Goal: Information Seeking & Learning: Compare options

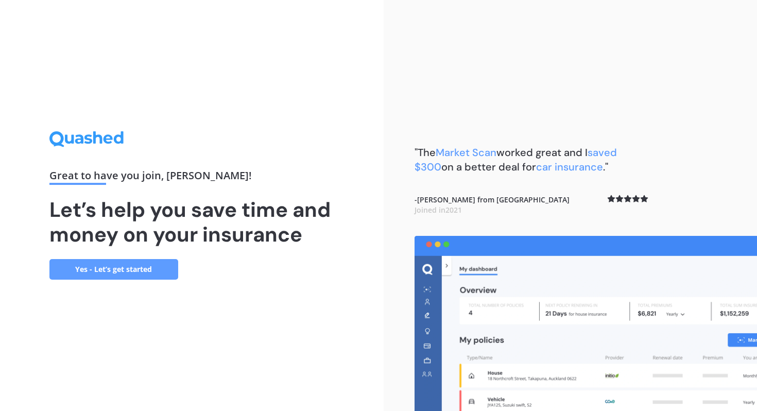
click at [137, 270] on link "Yes - Let’s get started" at bounding box center [113, 269] width 129 height 21
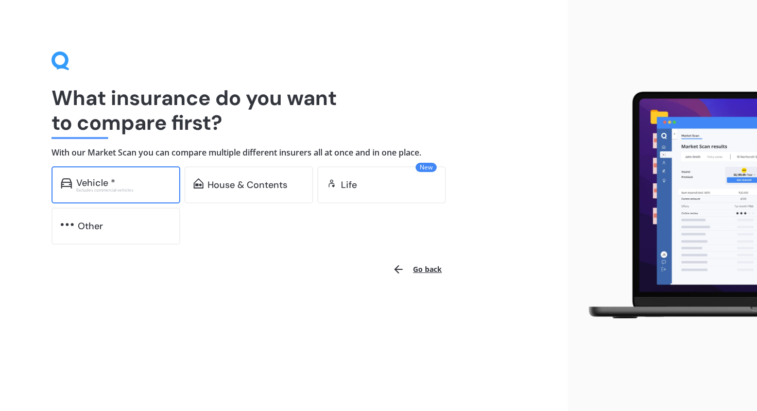
click at [126, 194] on div "Vehicle * Excludes commercial vehicles" at bounding box center [115, 184] width 129 height 37
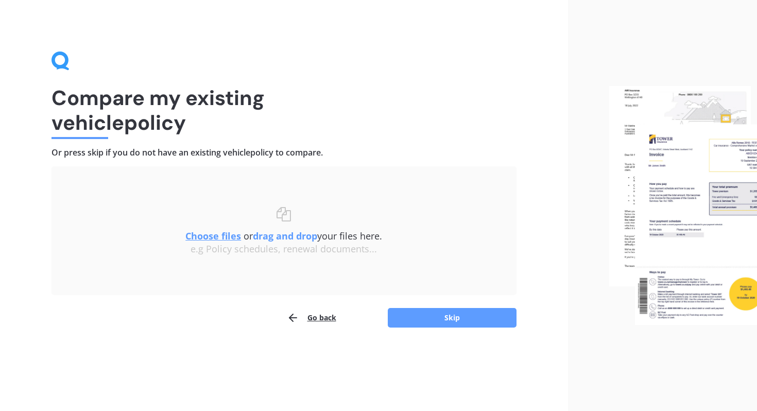
click at [216, 235] on u "Choose files" at bounding box center [213, 236] width 56 height 12
click at [222, 234] on u "Choose files" at bounding box center [213, 236] width 56 height 12
click at [224, 234] on u "Choose files" at bounding box center [213, 236] width 56 height 12
click at [224, 232] on u "Choose files" at bounding box center [213, 236] width 56 height 12
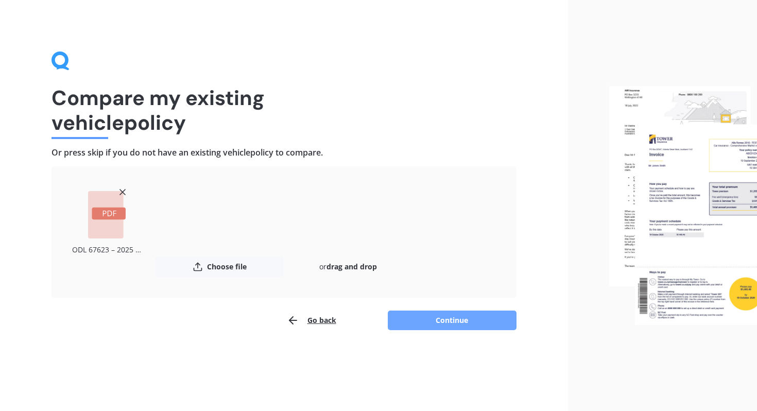
click at [481, 313] on button "Continue" at bounding box center [452, 320] width 129 height 20
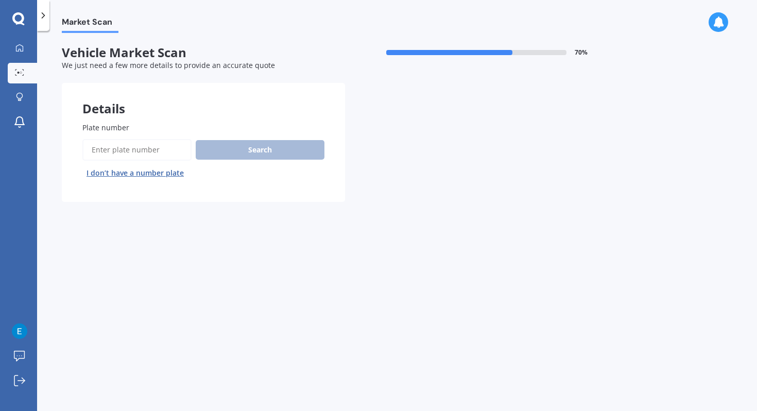
click at [144, 151] on input "Plate number" at bounding box center [136, 150] width 109 height 22
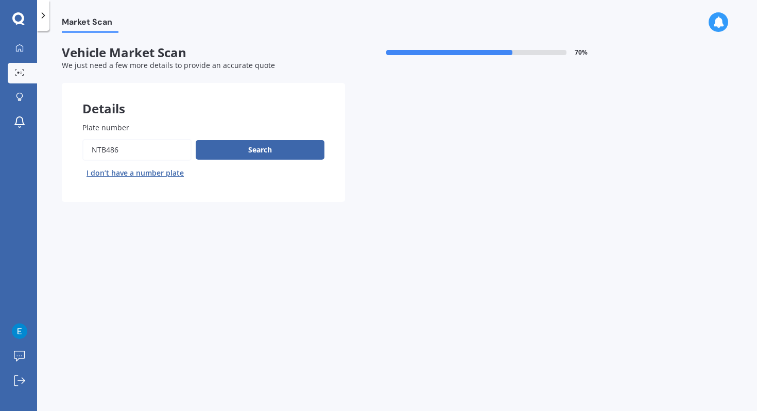
type input "ntb486"
click at [0, 0] on button "Next" at bounding box center [0, 0] width 0 height 0
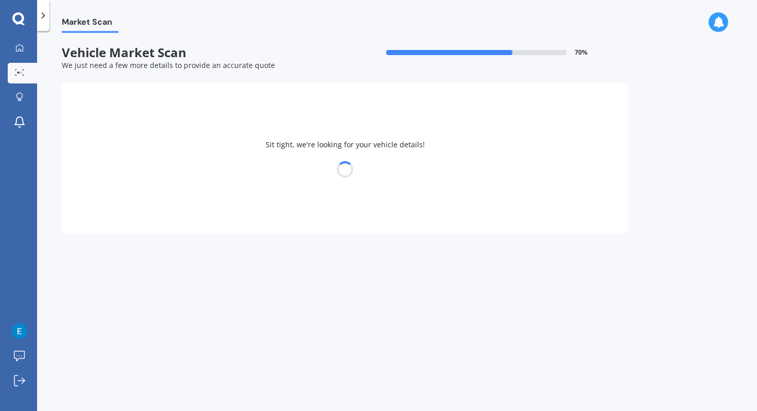
select select "MAZDA"
select select "AXELA"
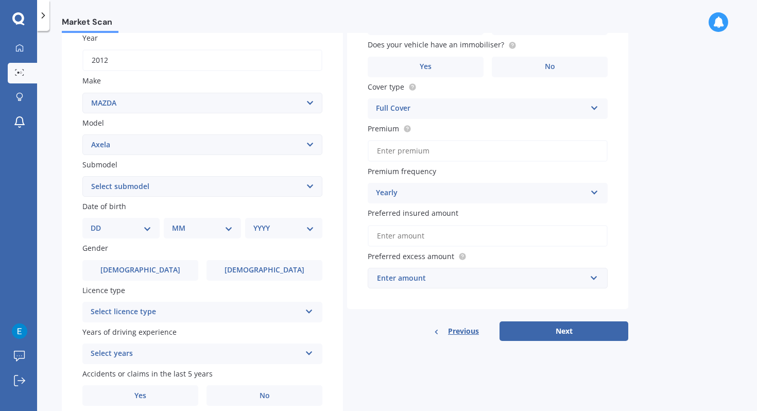
scroll to position [156, 0]
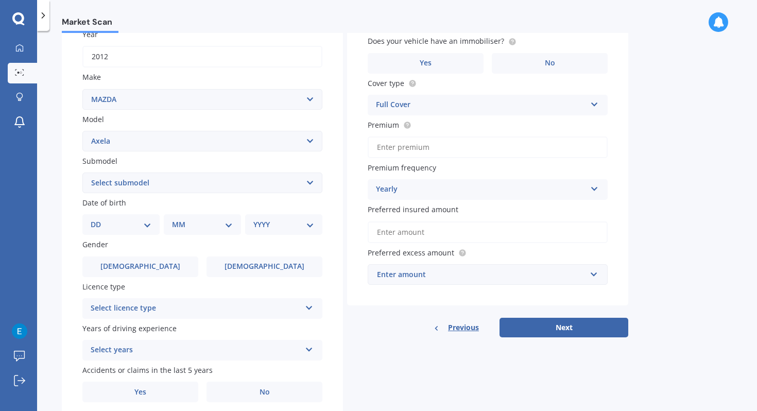
click at [140, 224] on select "DD 01 02 03 04 05 06 07 08 09 10 11 12 13 14 15 16 17 18 19 20 21 22 23 24 25 2…" at bounding box center [121, 224] width 61 height 11
click at [142, 178] on select "Select submodel (All other) 2.3 Sporthatch 2.3 turbo Hatchback Hatchback turbo …" at bounding box center [202, 182] width 240 height 21
select select "HATCHBACK"
click at [82, 173] on select "Select submodel (All other) 2.3 Sporthatch 2.3 turbo Hatchback Hatchback turbo …" at bounding box center [202, 182] width 240 height 21
click at [130, 218] on div "DD 01 02 03 04 05 06 07 08 09 10 11 12 13 14 15 16 17 18 19 20 21 22 23 24 25 2…" at bounding box center [120, 224] width 77 height 21
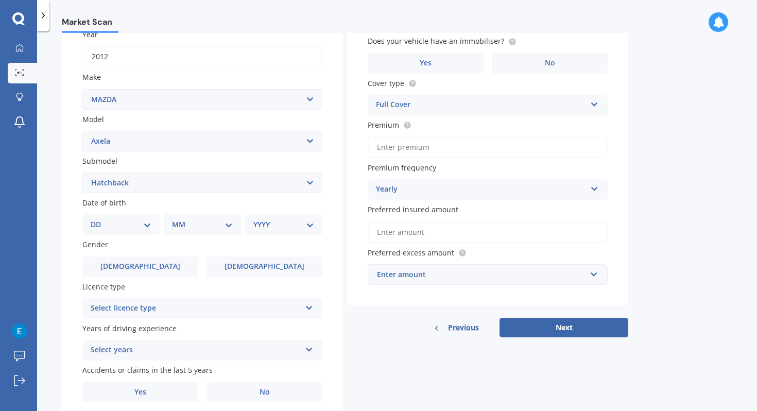
click at [129, 223] on select "DD 01 02 03 04 05 06 07 08 09 10 11 12 13 14 15 16 17 18 19 20 21 22 23 24 25 2…" at bounding box center [121, 224] width 61 height 11
select select "14"
click at [99, 220] on select "DD 01 02 03 04 05 06 07 08 09 10 11 12 13 14 15 16 17 18 19 20 21 22 23 24 25 2…" at bounding box center [121, 224] width 61 height 11
click at [214, 224] on select "MM 01 02 03 04 05 06 07 08 09 10 11 12" at bounding box center [204, 224] width 57 height 11
select select "08"
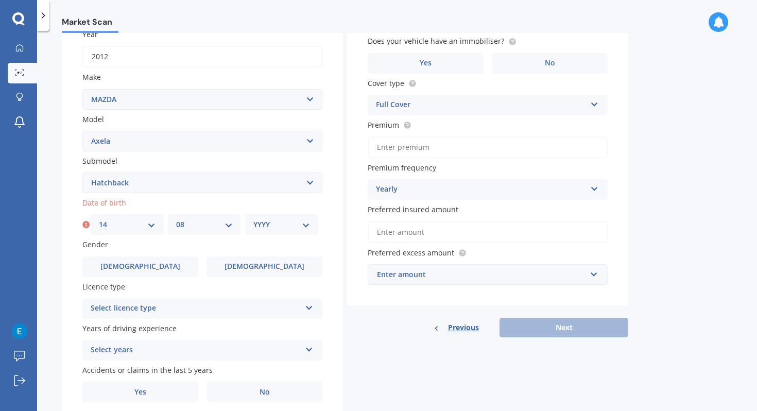
click at [176, 220] on select "MM 01 02 03 04 05 06 07 08 09 10 11 12" at bounding box center [204, 224] width 57 height 11
click at [254, 227] on select "YYYY 2025 2024 2023 2022 2021 2020 2019 2018 2017 2016 2015 2014 2013 2012 2011…" at bounding box center [281, 224] width 57 height 11
select select "2001"
click at [253, 220] on select "YYYY 2025 2024 2023 2022 2021 2020 2019 2018 2017 2016 2015 2014 2013 2012 2011…" at bounding box center [281, 224] width 57 height 11
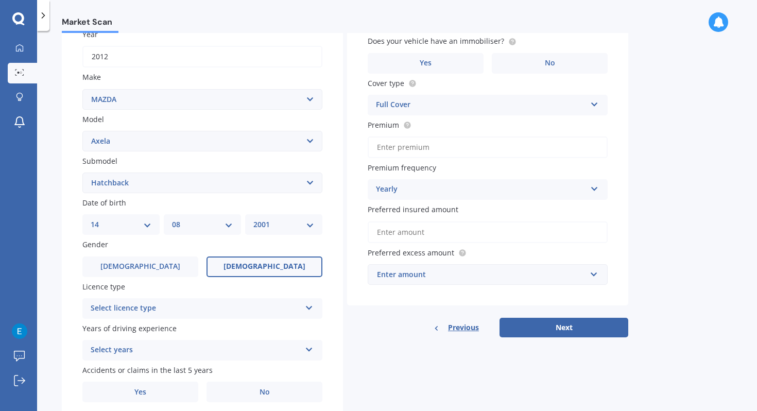
click at [260, 262] on label "[DEMOGRAPHIC_DATA]" at bounding box center [264, 266] width 116 height 21
click at [0, 0] on input "[DEMOGRAPHIC_DATA]" at bounding box center [0, 0] width 0 height 0
click at [262, 302] on div "Select licence type NZ Full NZ Restricted NZ Learners [GEOGRAPHIC_DATA] [GEOGRA…" at bounding box center [202, 308] width 240 height 21
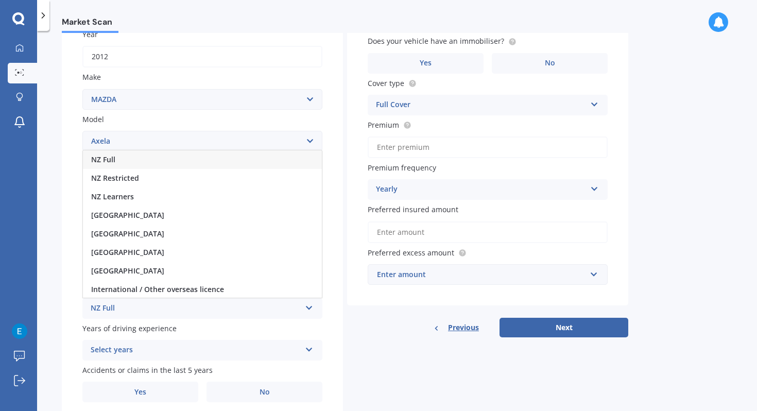
click at [192, 161] on div "NZ Full" at bounding box center [202, 159] width 239 height 19
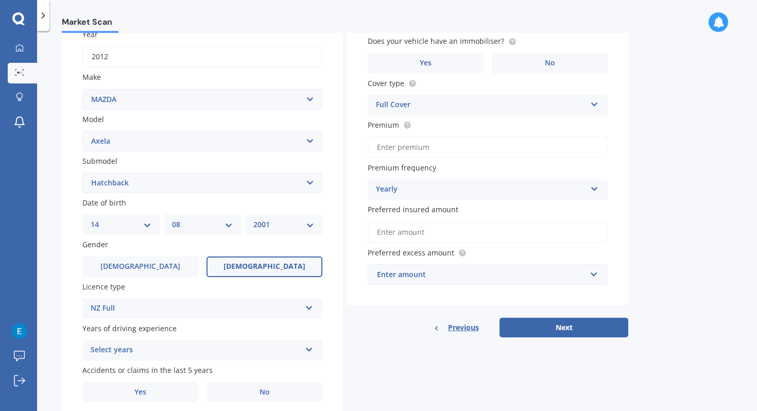
click at [200, 345] on div "Select years 5 or more years 4 years 3 years 2 years 1 year" at bounding box center [202, 350] width 240 height 21
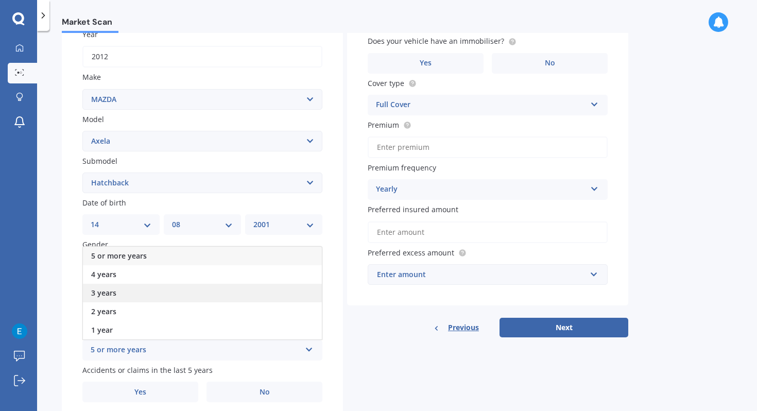
click at [137, 293] on div "3 years" at bounding box center [202, 293] width 239 height 19
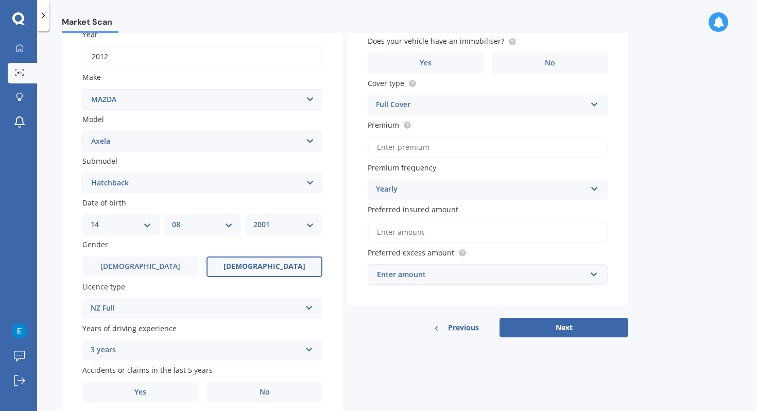
scroll to position [198, 0]
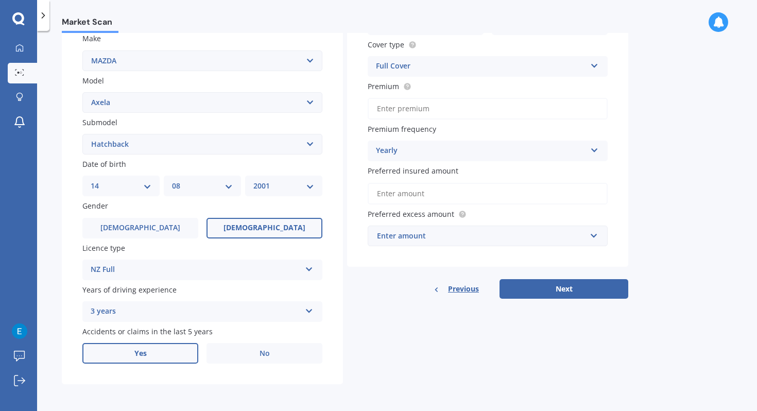
click at [164, 346] on label "Yes" at bounding box center [140, 353] width 116 height 21
click at [0, 0] on input "Yes" at bounding box center [0, 0] width 0 height 0
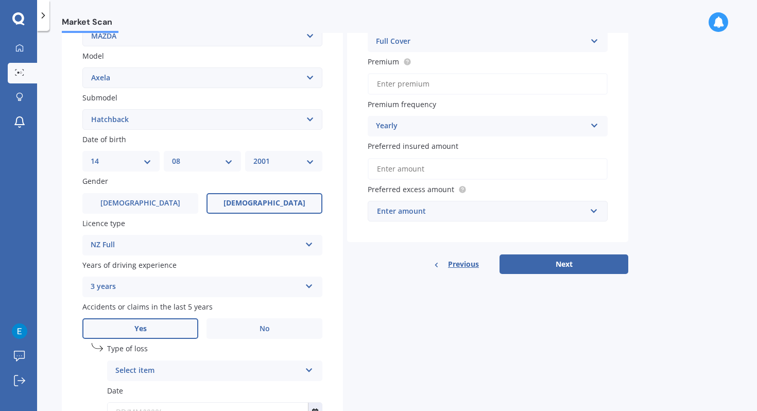
scroll to position [225, 0]
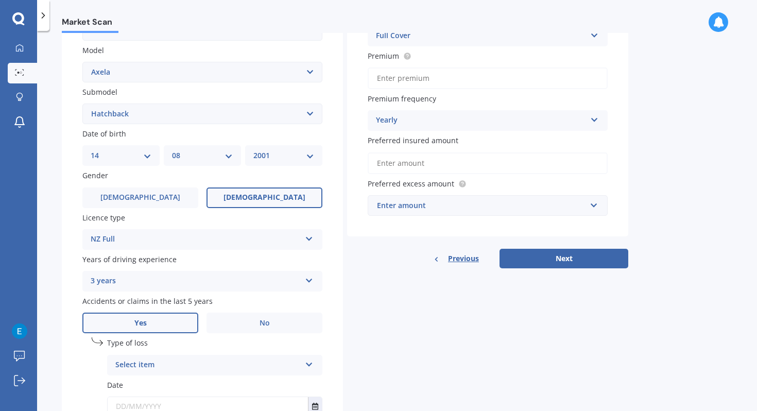
click at [164, 361] on div "Select item" at bounding box center [207, 365] width 185 height 12
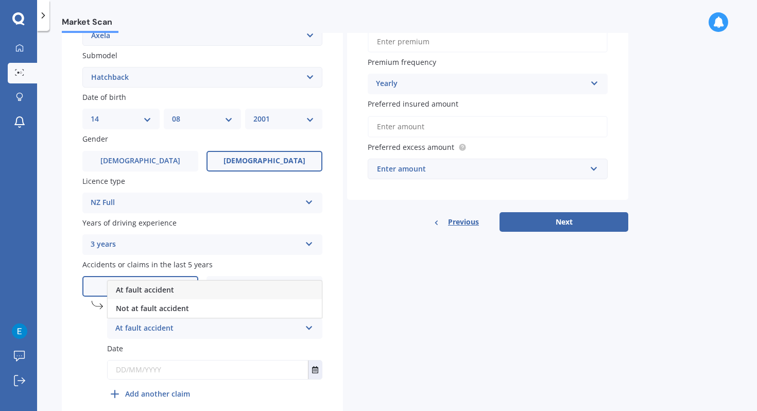
scroll to position [310, 0]
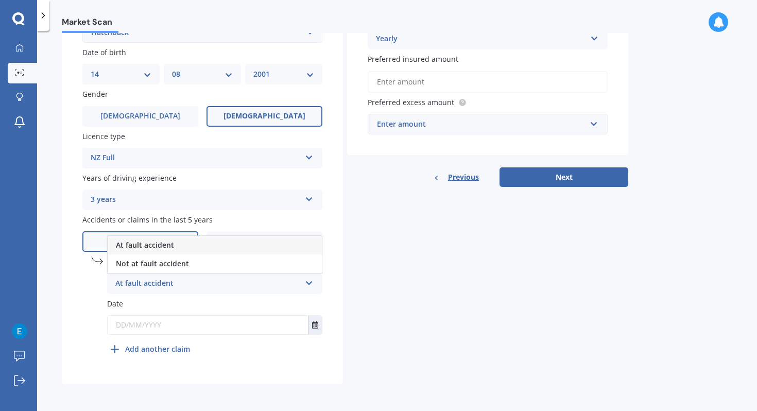
click at [362, 249] on div "Details Plate number Search I don’t have a number plate Year [DATE] Make Select…" at bounding box center [345, 80] width 566 height 608
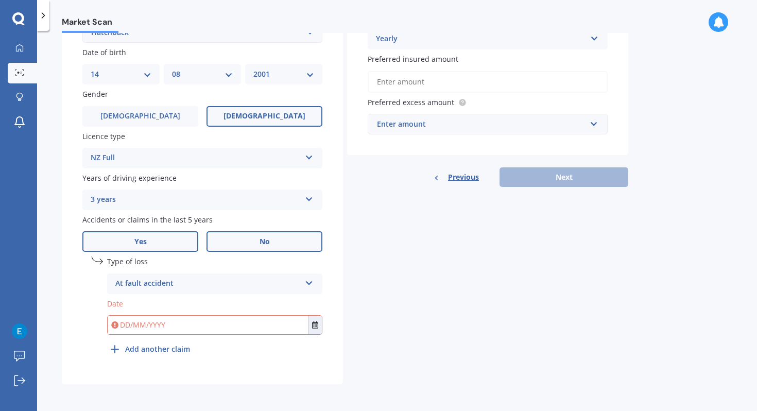
click at [247, 244] on label "No" at bounding box center [264, 241] width 116 height 21
click at [0, 0] on input "No" at bounding box center [0, 0] width 0 height 0
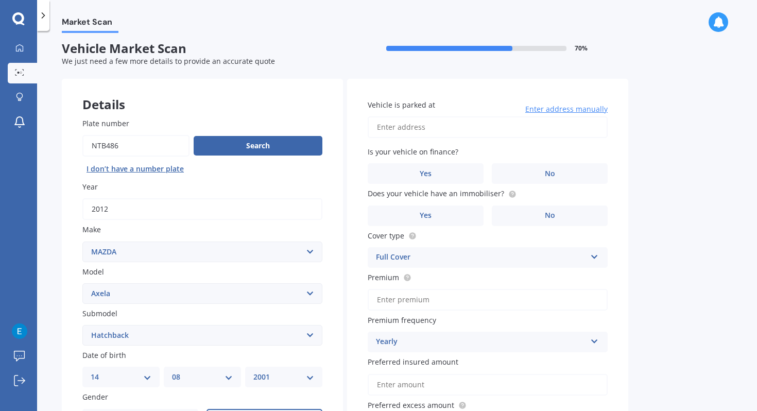
scroll to position [0, 0]
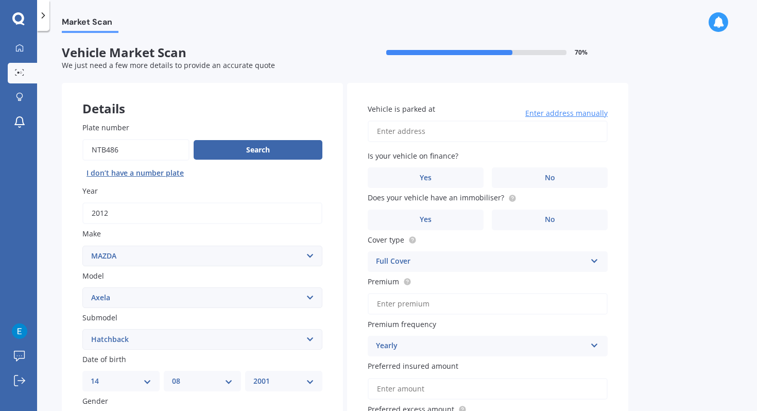
click at [404, 132] on input "Vehicle is parked at" at bounding box center [487, 131] width 240 height 22
type input "[STREET_ADDRESS][PERSON_NAME]"
click at [557, 178] on label "No" at bounding box center [549, 177] width 116 height 21
click at [0, 0] on input "No" at bounding box center [0, 0] width 0 height 0
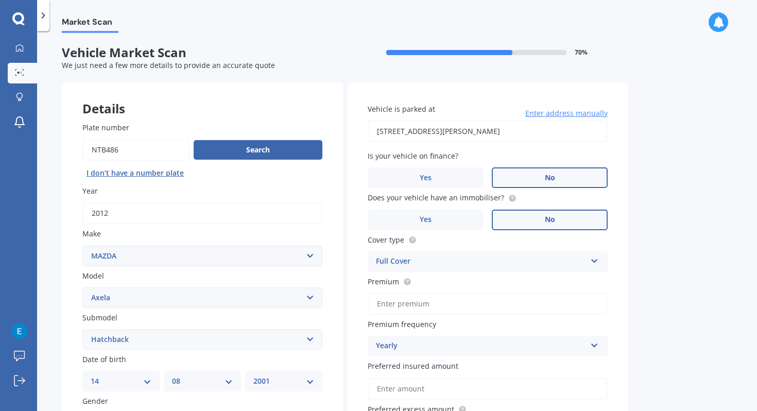
click at [548, 220] on span "No" at bounding box center [549, 219] width 10 height 9
click at [0, 0] on input "No" at bounding box center [0, 0] width 0 height 0
click at [544, 258] on div "Full Cover" at bounding box center [481, 261] width 210 height 12
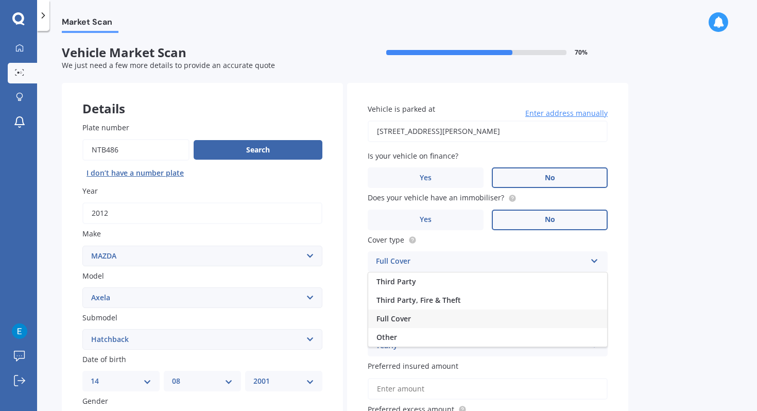
click at [544, 258] on div "Full Cover" at bounding box center [481, 261] width 210 height 12
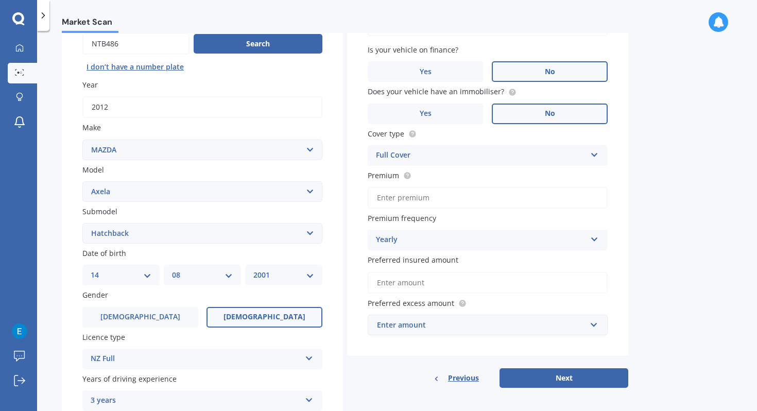
scroll to position [198, 0]
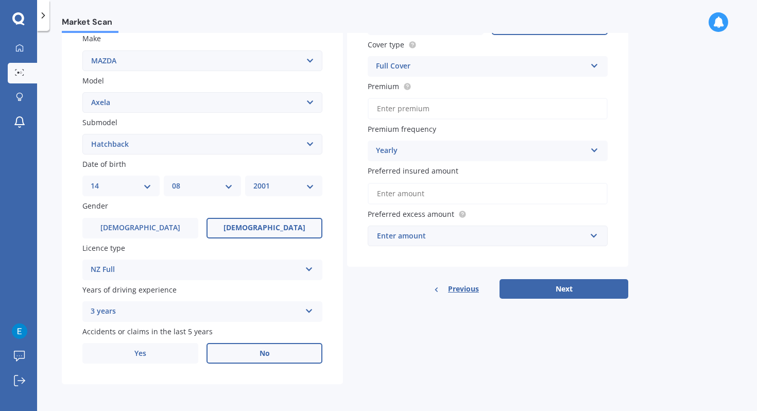
click at [529, 193] on input "Preferred insured amount" at bounding box center [487, 194] width 240 height 22
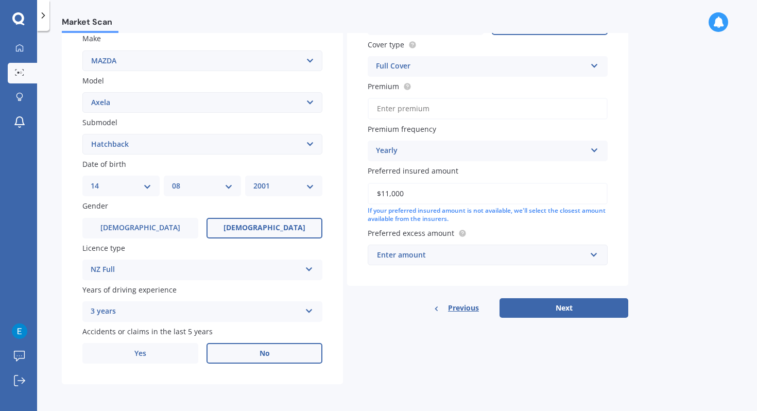
type input "$11,000"
click at [570, 245] on input "text" at bounding box center [483, 255] width 231 height 20
type input "200"
click at [535, 271] on div "$ 200" at bounding box center [487, 274] width 239 height 19
click at [578, 300] on button "Next" at bounding box center [563, 308] width 129 height 20
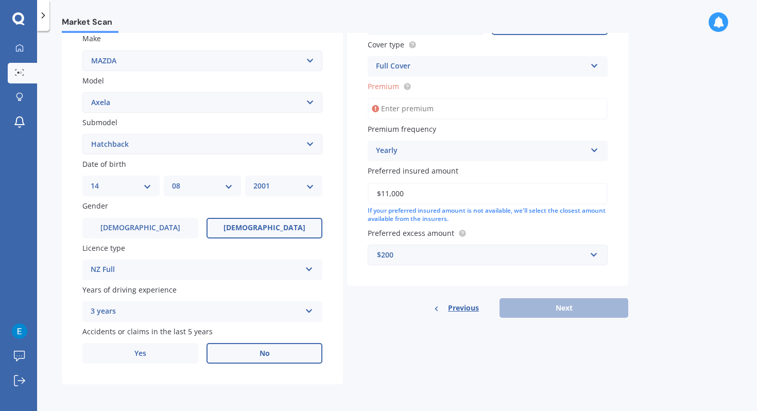
click at [489, 109] on input "Premium" at bounding box center [487, 109] width 240 height 22
click at [403, 84] on circle at bounding box center [406, 86] width 7 height 7
click at [398, 111] on input "Premium" at bounding box center [487, 109] width 240 height 22
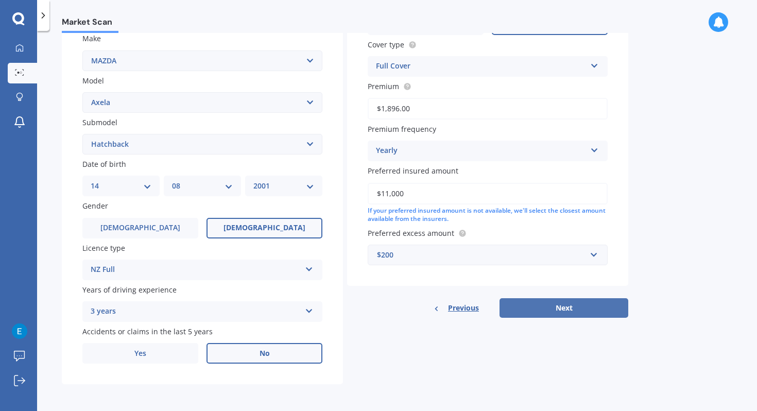
type input "$1,896.00"
click at [567, 308] on button "Next" at bounding box center [563, 308] width 129 height 20
select select "14"
select select "08"
select select "2001"
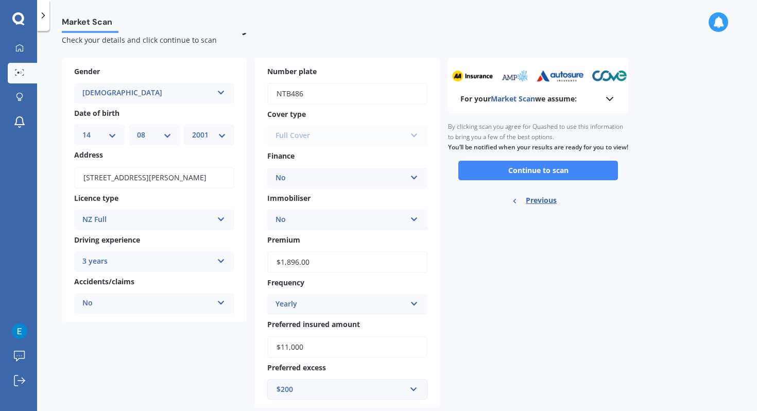
scroll to position [0, 0]
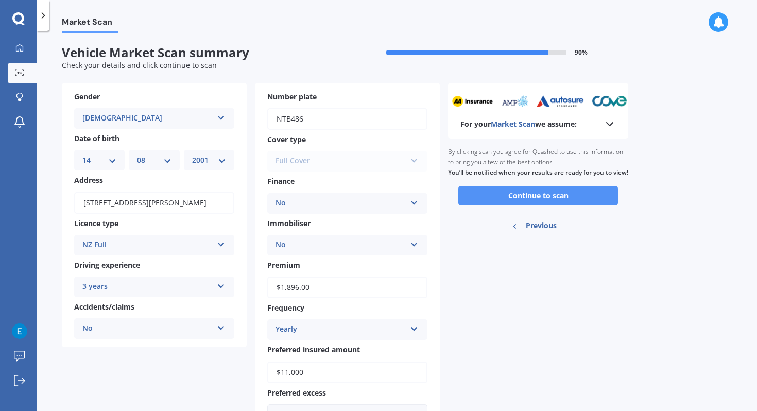
click at [524, 205] on button "Continue to scan" at bounding box center [538, 196] width 160 height 20
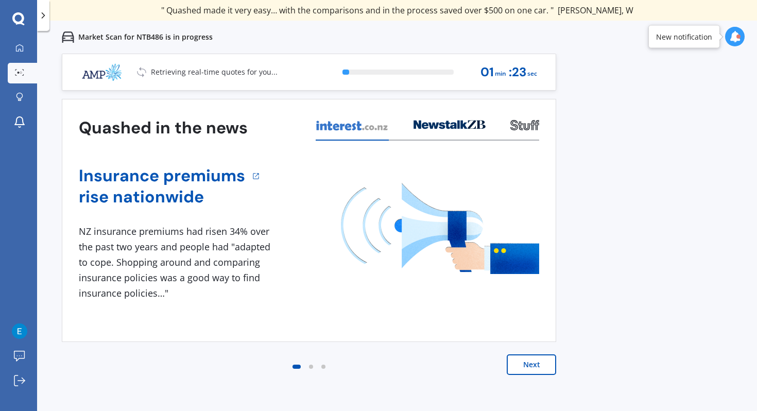
click at [535, 363] on button "Next" at bounding box center [530, 364] width 49 height 21
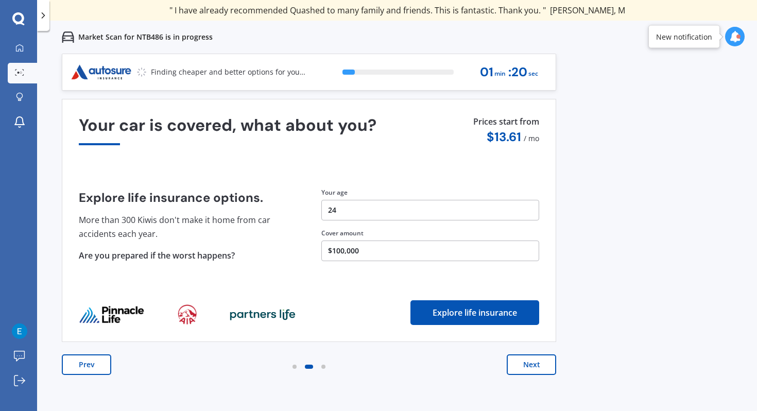
click at [535, 363] on button "Next" at bounding box center [530, 364] width 49 height 21
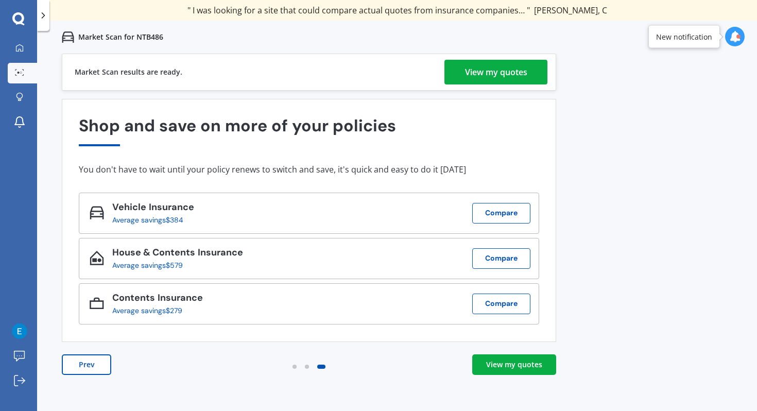
click at [535, 364] on div "View my quotes" at bounding box center [514, 364] width 56 height 10
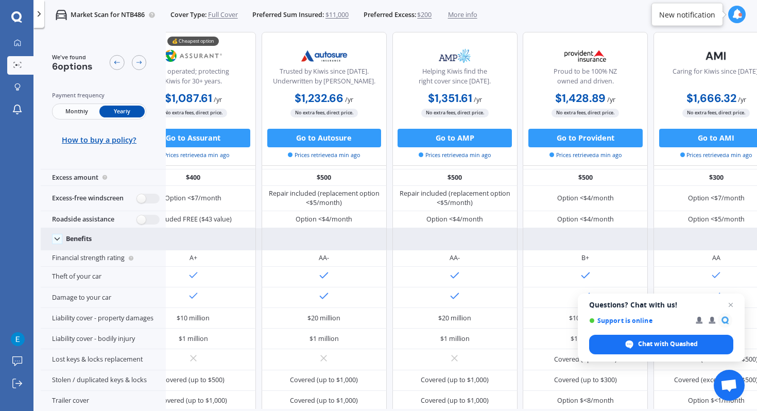
scroll to position [22, 213]
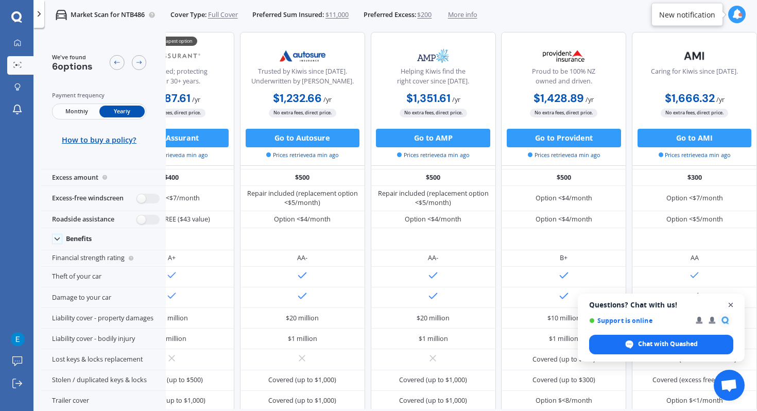
click at [732, 303] on span "Close chat" at bounding box center [730, 304] width 13 height 13
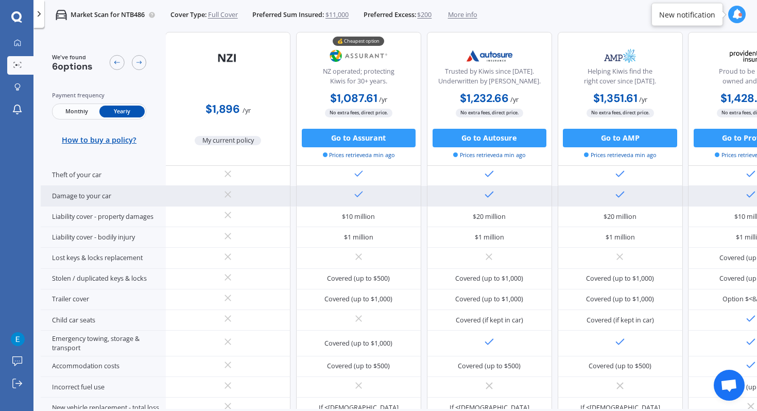
scroll to position [134, 0]
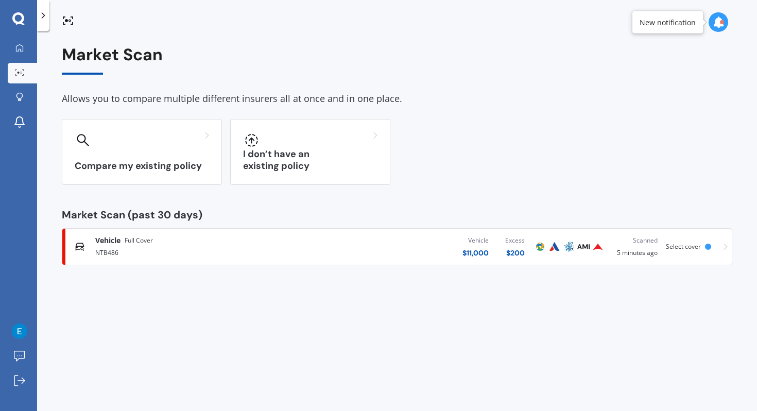
click at [345, 243] on div "Vehicle $ 11,000 Excess $ 200" at bounding box center [418, 246] width 229 height 31
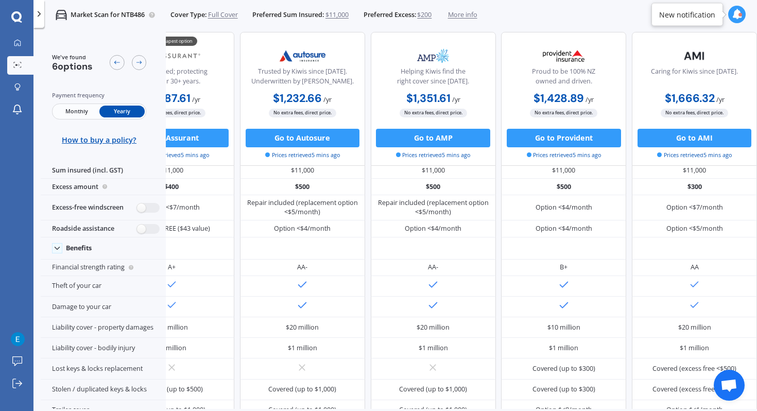
scroll to position [0, 213]
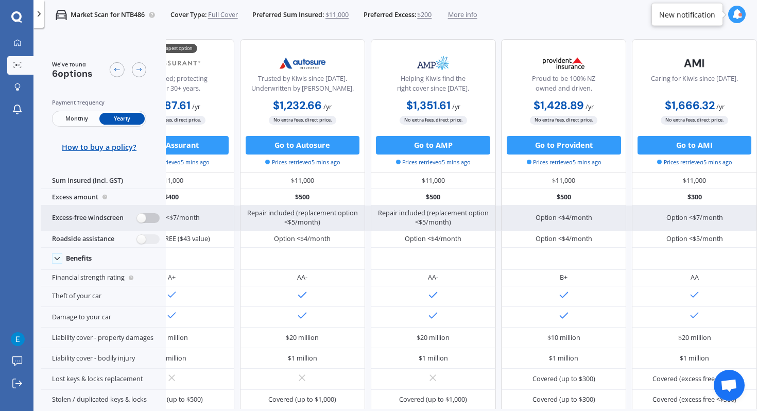
click at [152, 215] on label at bounding box center [148, 218] width 23 height 10
radio input "true"
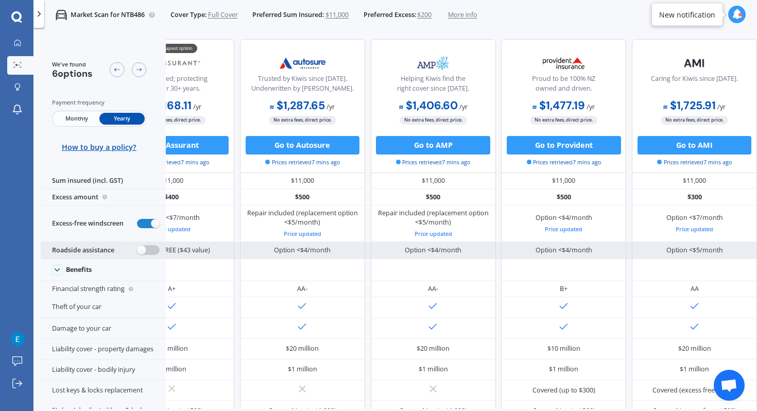
click at [151, 249] on label at bounding box center [148, 250] width 23 height 10
radio input "true"
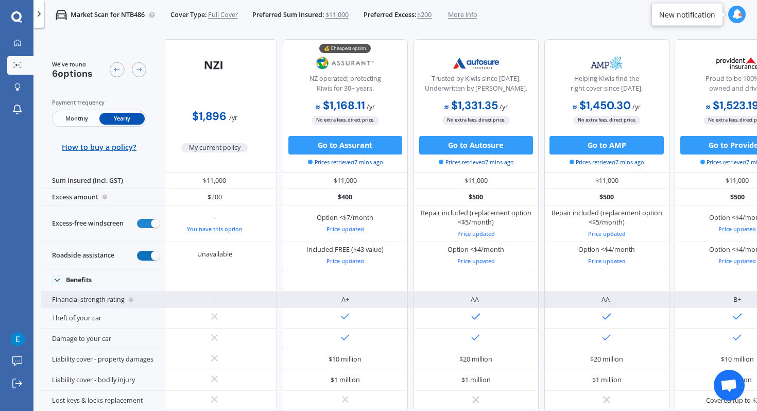
scroll to position [0, 0]
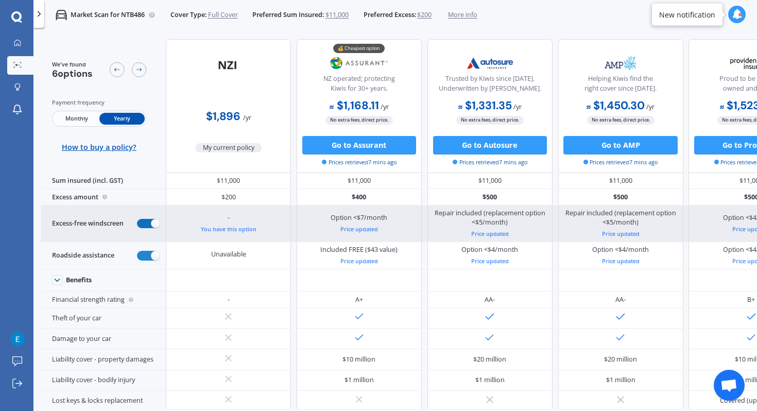
click at [148, 219] on label at bounding box center [148, 224] width 23 height 10
radio input "false"
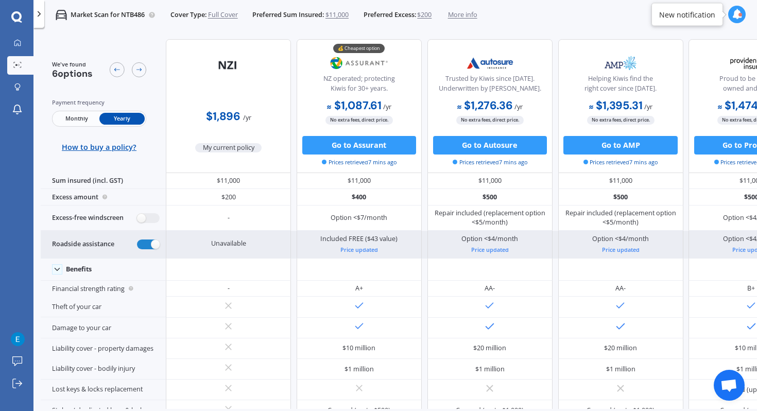
click at [148, 251] on div "Roadside assistance" at bounding box center [103, 244] width 125 height 27
click at [147, 244] on label at bounding box center [148, 244] width 23 height 10
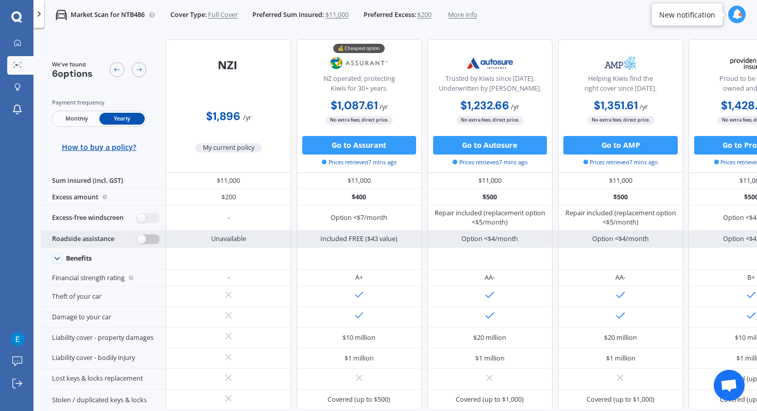
click at [148, 238] on label at bounding box center [148, 239] width 23 height 10
radio input "true"
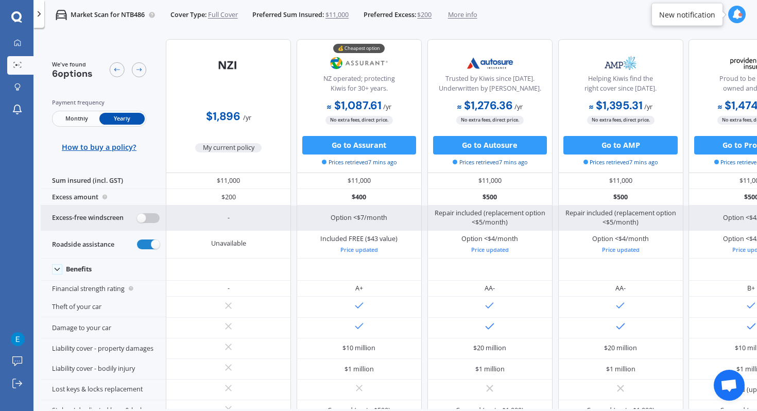
click at [148, 214] on label at bounding box center [148, 218] width 23 height 10
radio input "true"
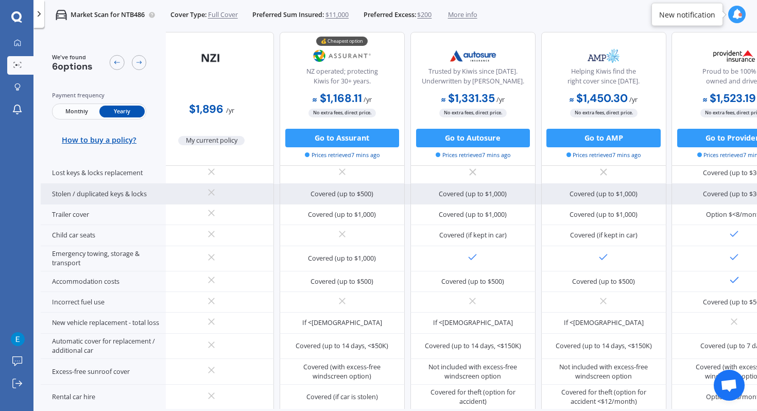
scroll to position [253, 19]
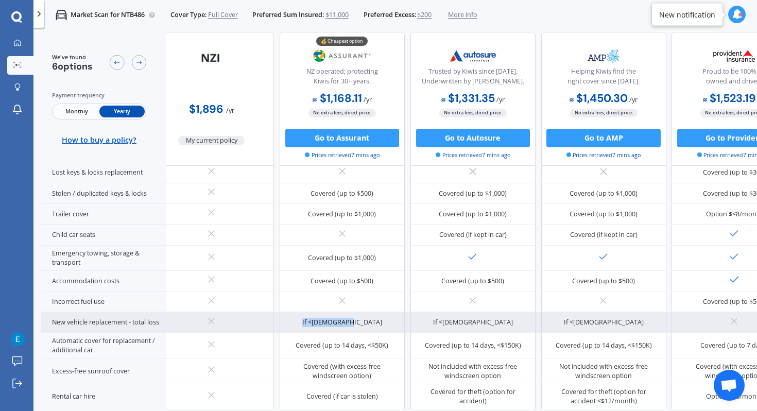
drag, startPoint x: 372, startPoint y: 314, endPoint x: 307, endPoint y: 317, distance: 64.9
click at [307, 317] on div "If <[DEMOGRAPHIC_DATA]" at bounding box center [341, 322] width 125 height 21
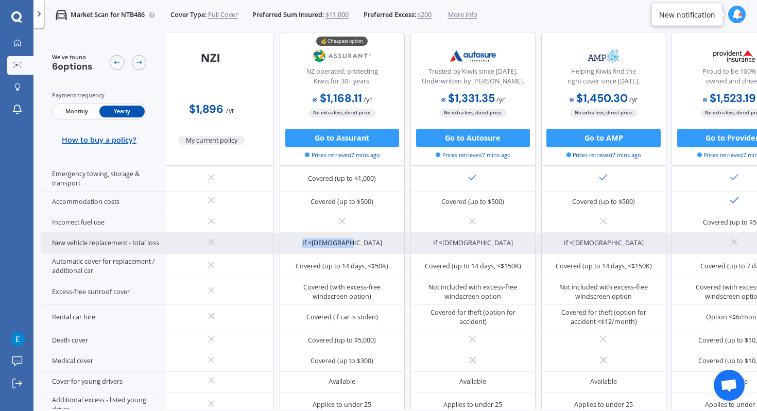
scroll to position [345, 19]
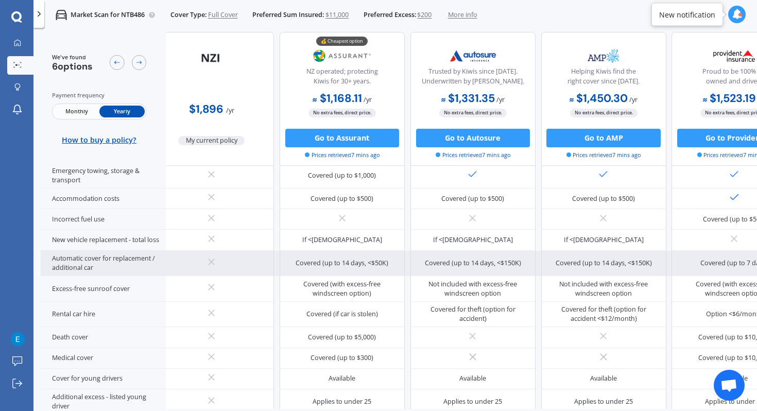
click at [360, 258] on div "Covered (up to 14 days, <$50K)" at bounding box center [341, 262] width 93 height 9
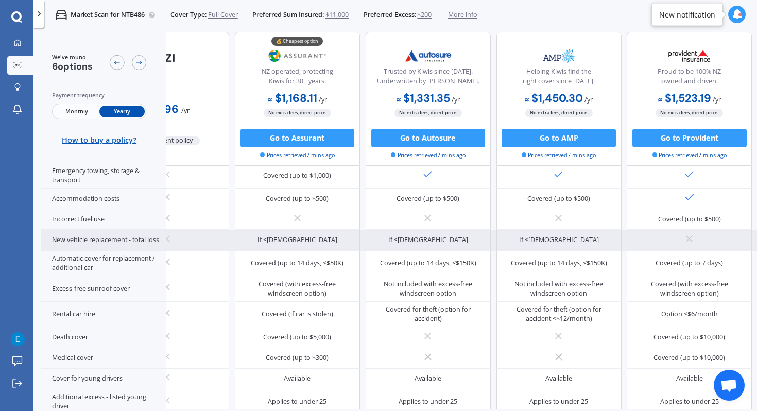
scroll to position [345, 0]
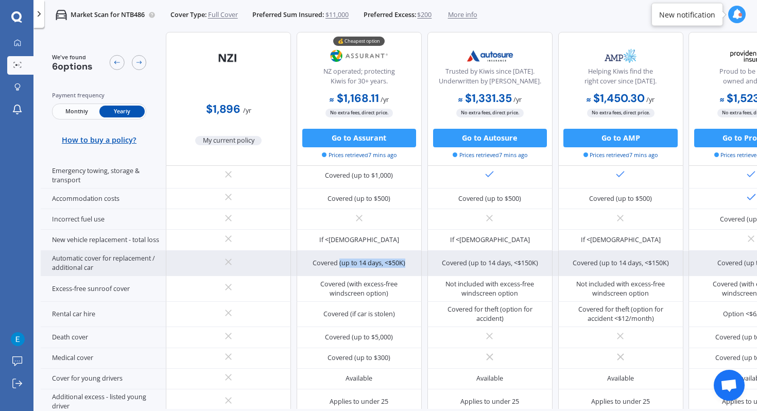
drag, startPoint x: 339, startPoint y: 258, endPoint x: 418, endPoint y: 254, distance: 78.8
click at [418, 255] on div "Covered (up to 14 days, <$50K)" at bounding box center [358, 264] width 125 height 26
click at [400, 258] on div "Covered (up to 14 days, <$50K)" at bounding box center [358, 262] width 93 height 9
drag, startPoint x: 407, startPoint y: 255, endPoint x: 371, endPoint y: 262, distance: 36.6
click at [371, 262] on div "Covered (up to 14 days, <$50K)" at bounding box center [358, 264] width 125 height 26
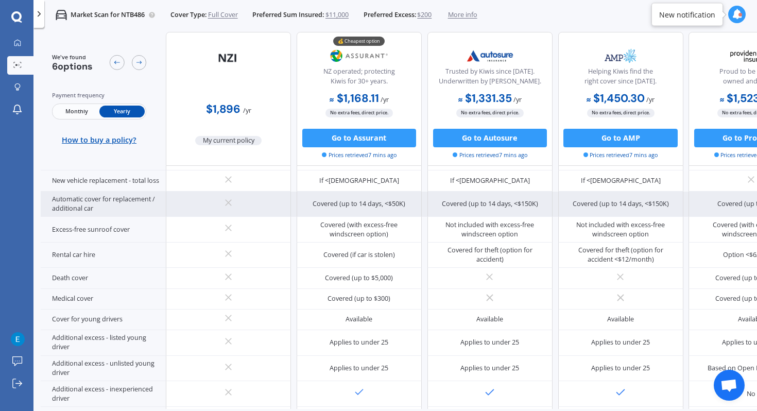
scroll to position [419, 0]
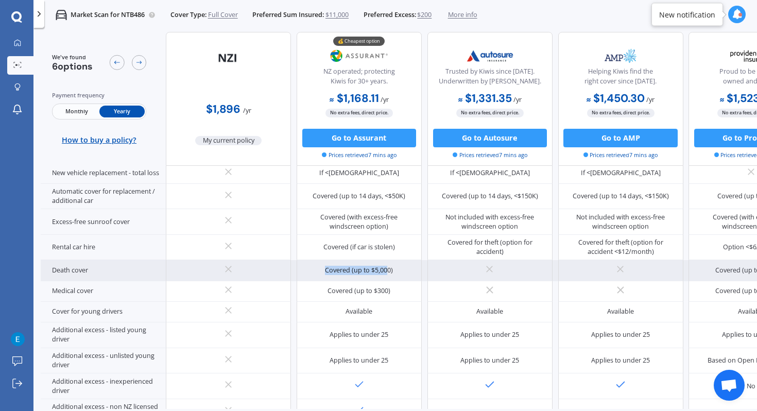
drag, startPoint x: 389, startPoint y: 261, endPoint x: 322, endPoint y: 262, distance: 66.4
click at [322, 262] on div "Covered (up to $5,000)" at bounding box center [358, 270] width 125 height 21
drag, startPoint x: 402, startPoint y: 262, endPoint x: 323, endPoint y: 263, distance: 78.8
click at [323, 264] on div "Covered (up to $5,000)" at bounding box center [358, 270] width 125 height 21
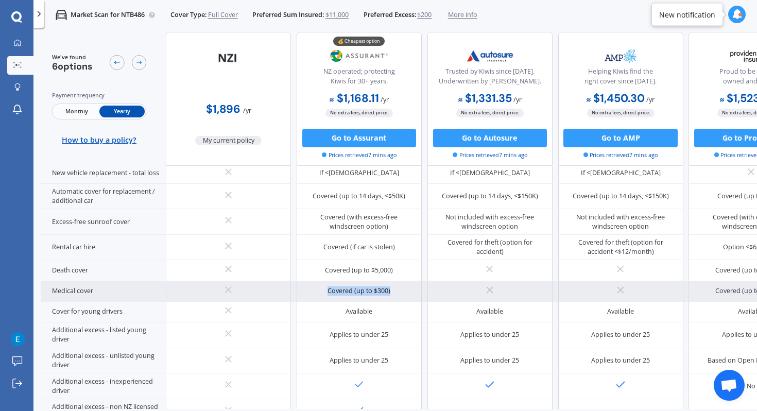
drag, startPoint x: 409, startPoint y: 284, endPoint x: 324, endPoint y: 283, distance: 84.9
click at [324, 283] on div "Covered (up to $300)" at bounding box center [358, 291] width 125 height 21
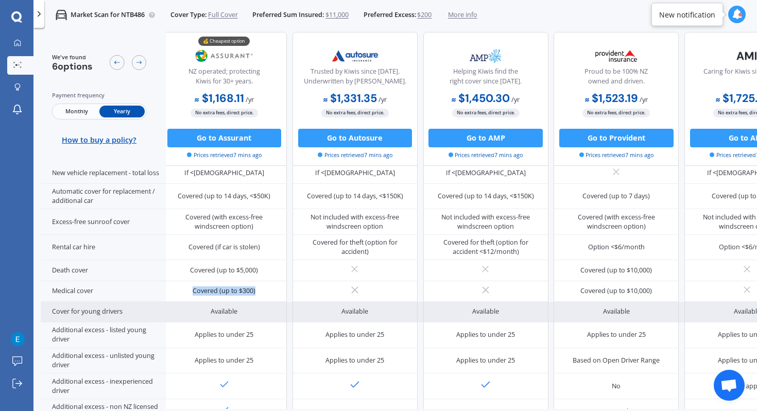
scroll to position [419, 151]
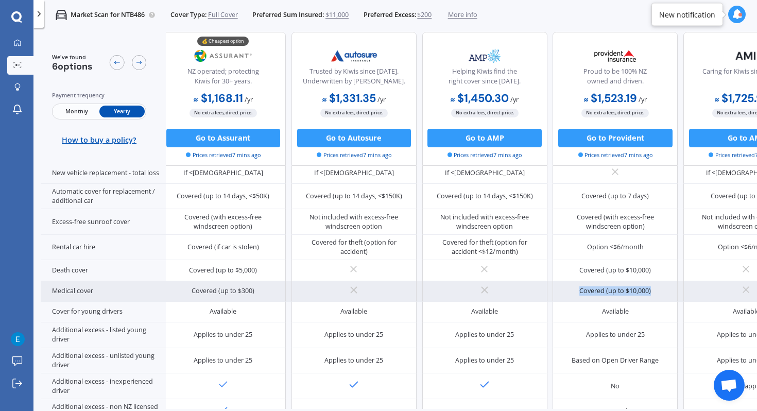
drag, startPoint x: 653, startPoint y: 283, endPoint x: 577, endPoint y: 280, distance: 75.2
click at [577, 281] on div "Covered (up to $10,000)" at bounding box center [614, 291] width 125 height 21
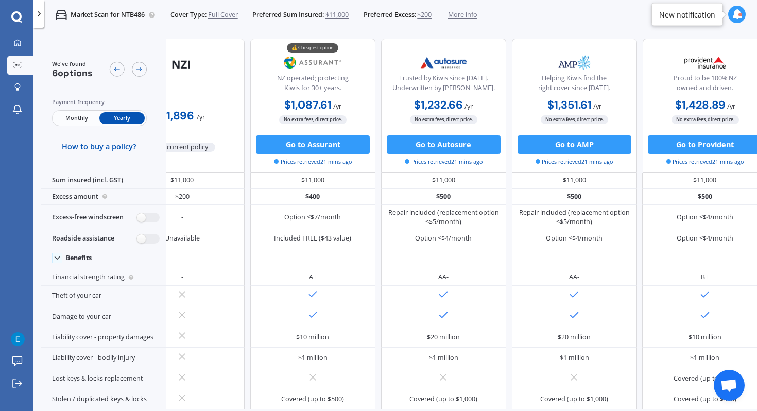
scroll to position [1, 0]
